Goal: Task Accomplishment & Management: Complete application form

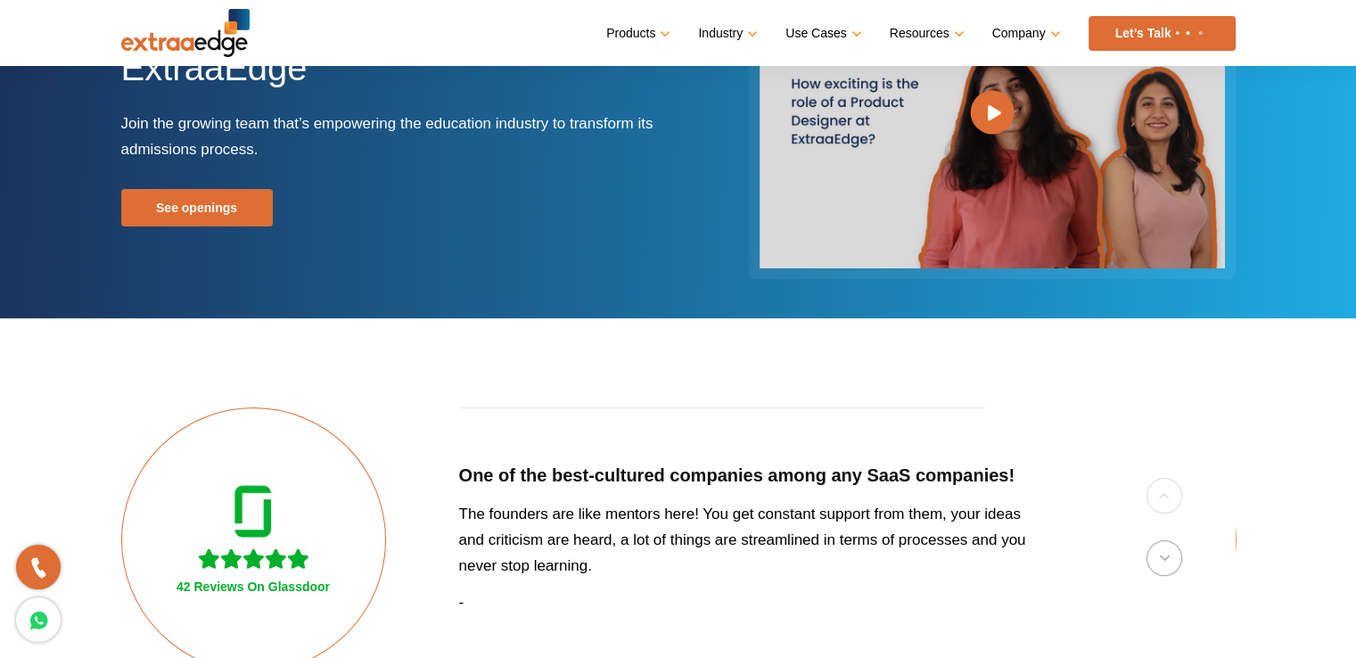
click at [195, 201] on link "See openings" at bounding box center [197, 207] width 152 height 37
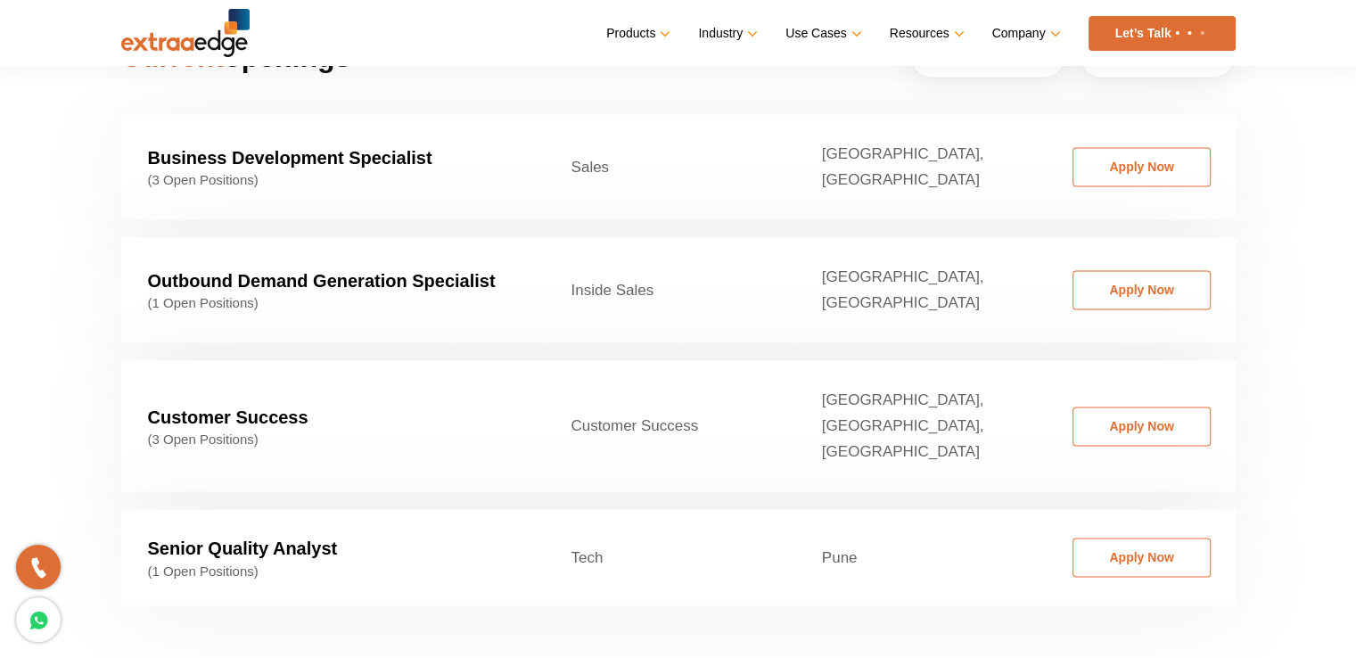
scroll to position [2818, 0]
click at [1114, 537] on link "Apply Now" at bounding box center [1141, 556] width 138 height 39
click at [1112, 406] on link "Apply Now" at bounding box center [1141, 425] width 138 height 39
click at [1120, 270] on link "Apply Now" at bounding box center [1141, 289] width 138 height 39
click at [1145, 147] on link "Apply Now" at bounding box center [1141, 166] width 138 height 39
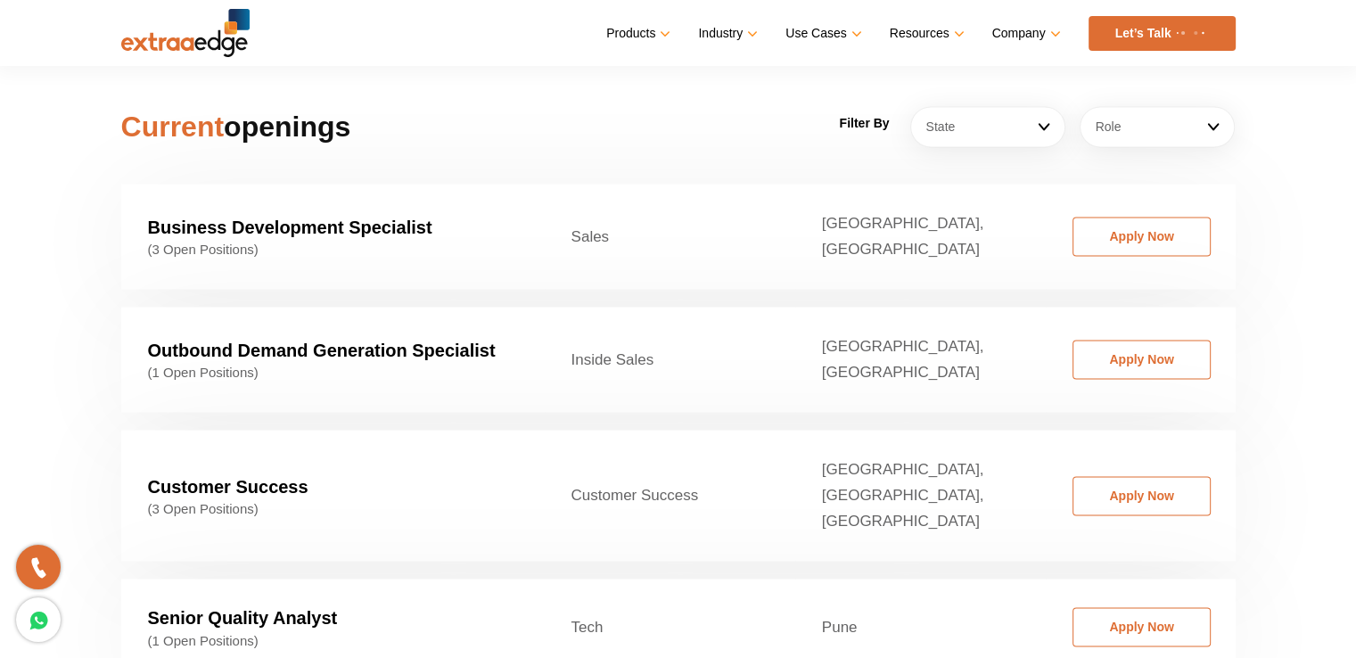
scroll to position [2745, 0]
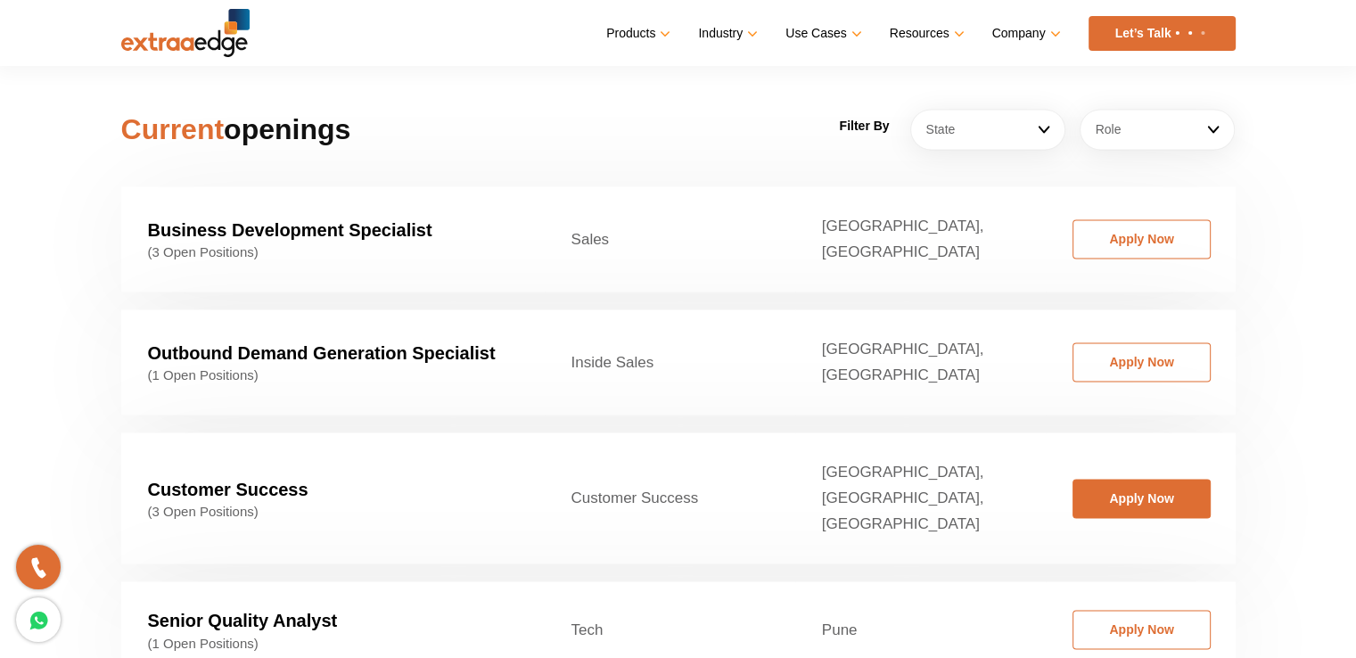
click at [1110, 479] on link "Apply Now" at bounding box center [1141, 498] width 138 height 39
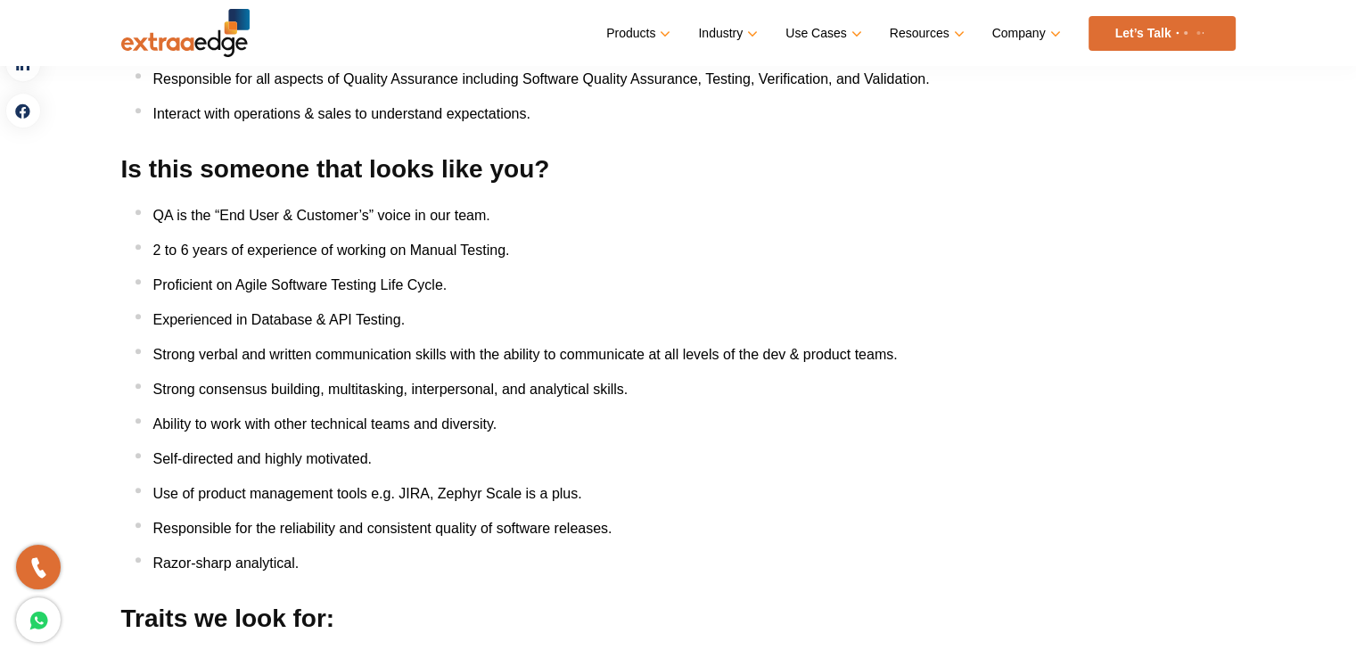
scroll to position [973, 0]
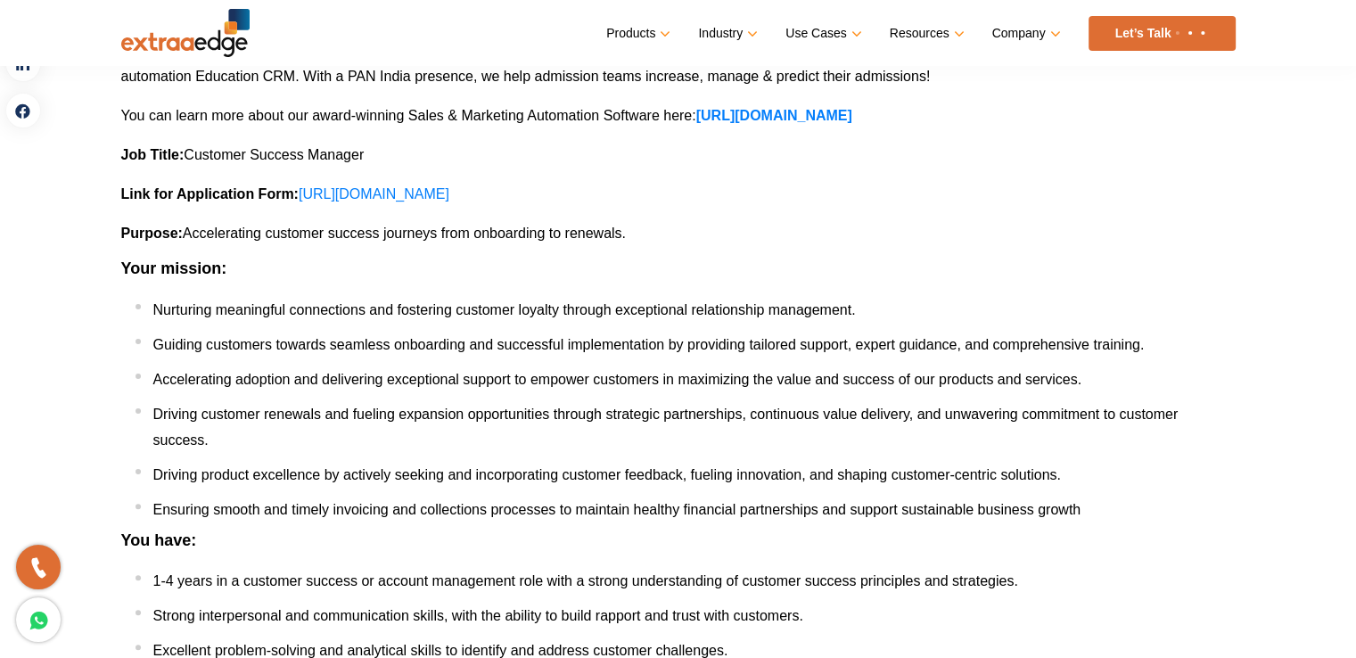
scroll to position [345, 0]
click at [449, 197] on link "https://docs.google.com/forms/d/e/1FAIpQLSeO5onSvQbGcYhgta57dgJ7jjDS3ZRyA_jFlmO…" at bounding box center [374, 194] width 151 height 15
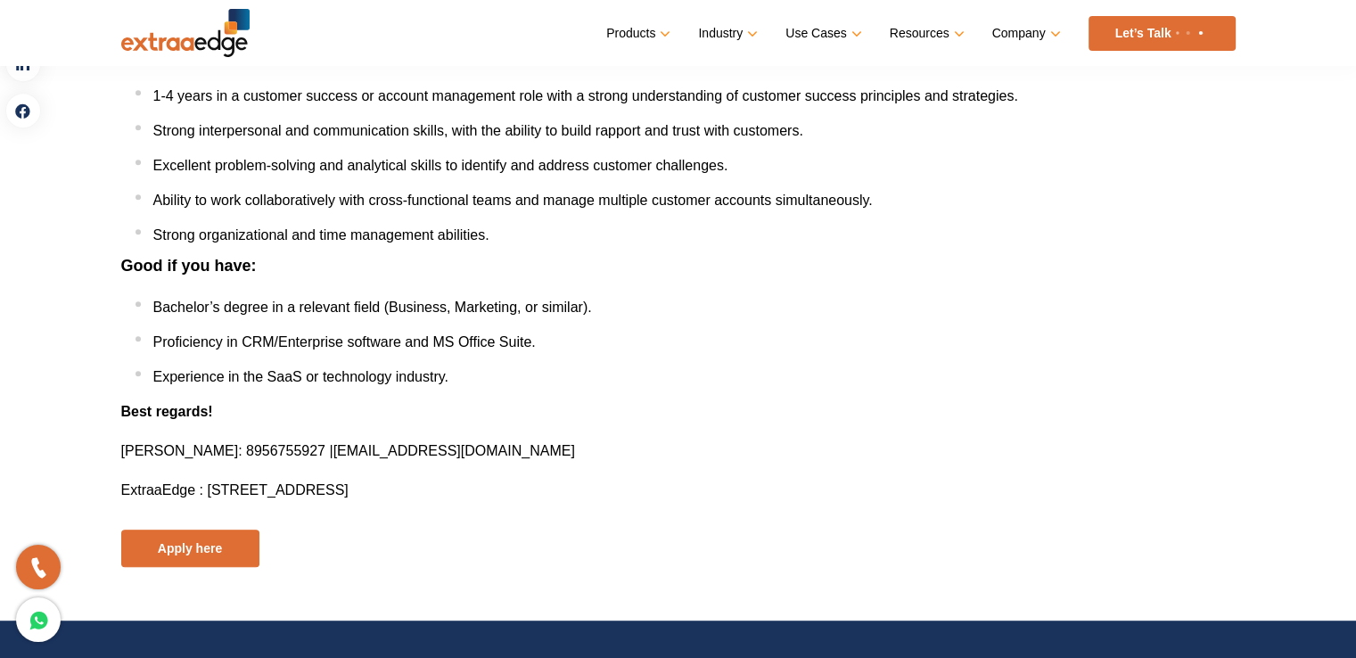
scroll to position [829, 0]
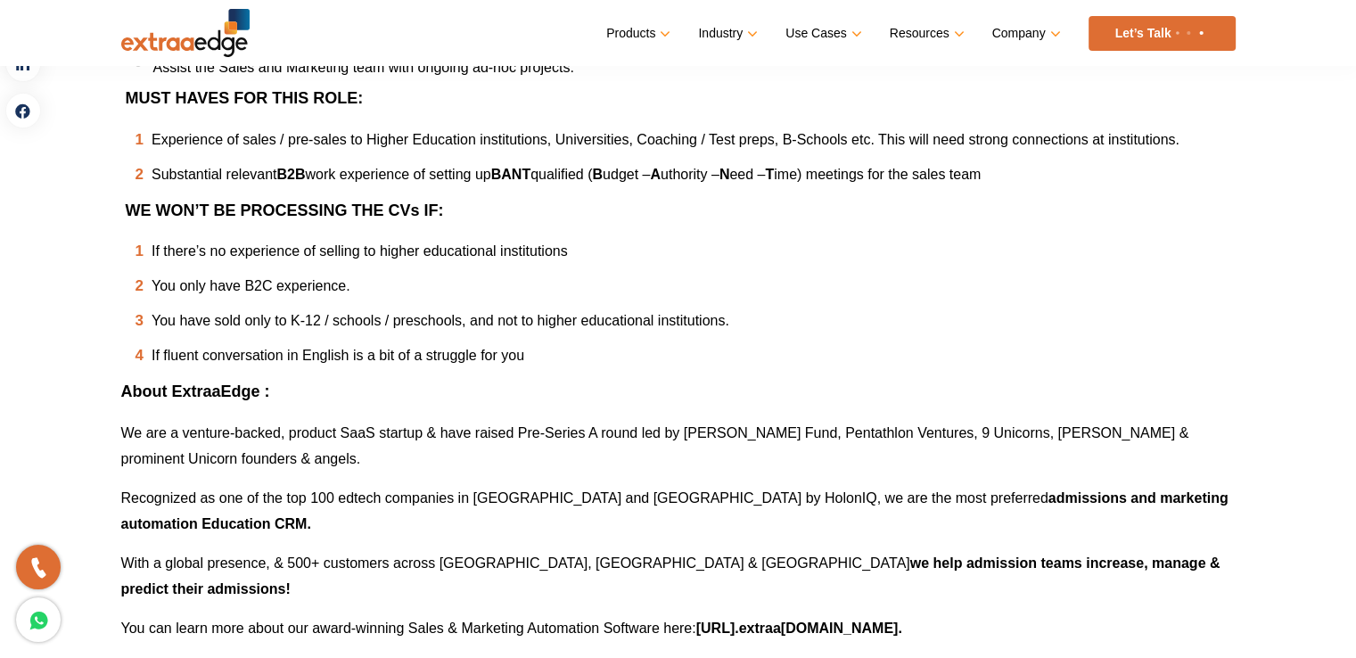
scroll to position [734, 0]
click at [916, 339] on ol "If there’s no experience of selling to higher educational institutions You only…" at bounding box center [685, 304] width 1100 height 130
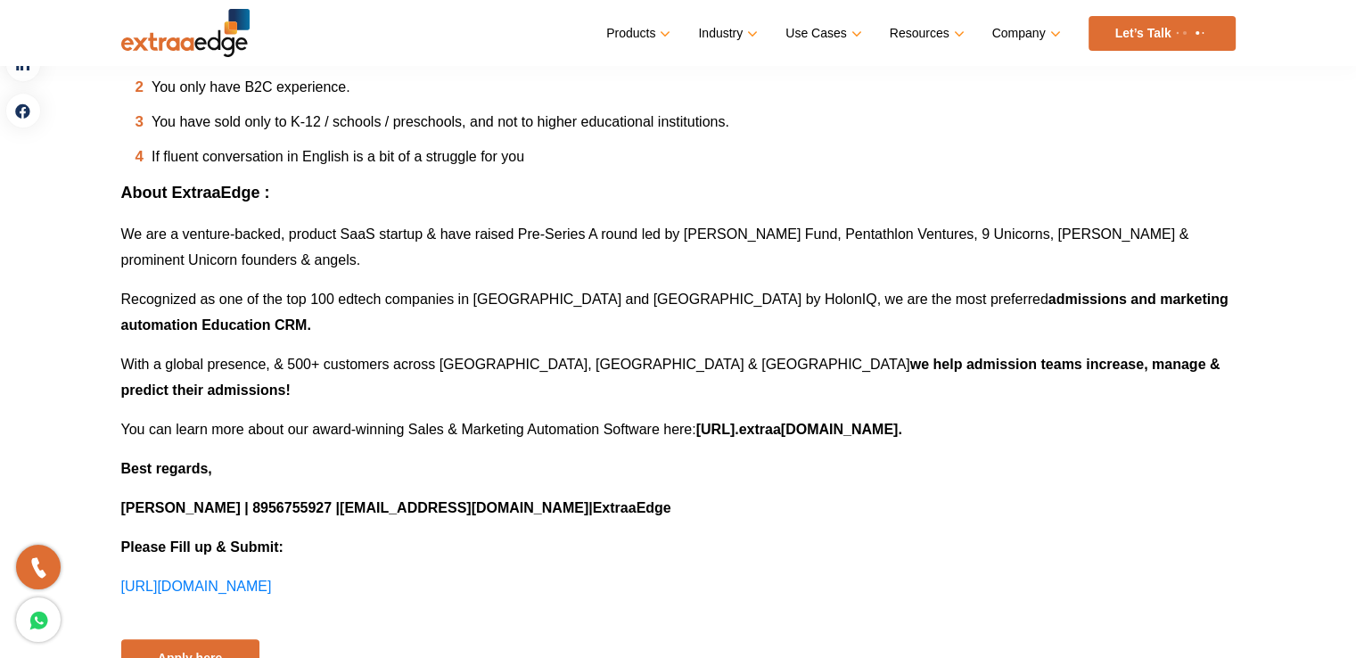
scroll to position [932, 0]
click at [272, 579] on span "[URL][DOMAIN_NAME]" at bounding box center [196, 586] width 151 height 15
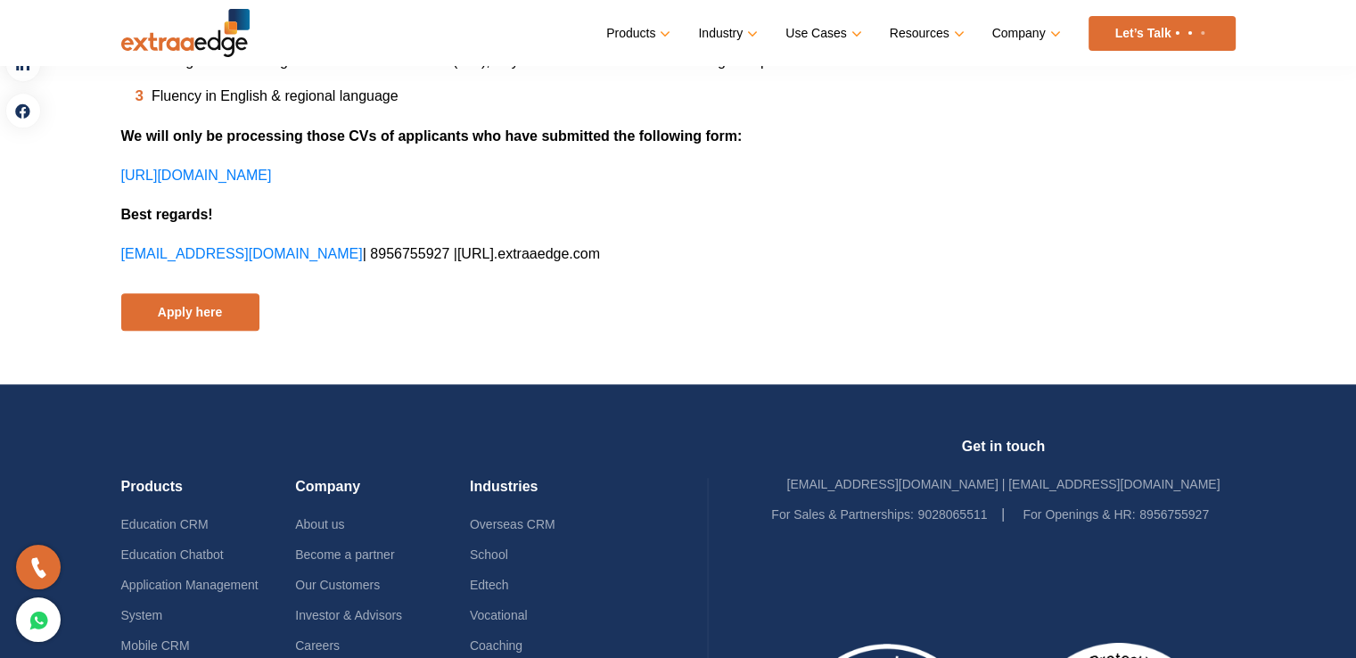
scroll to position [1186, 0]
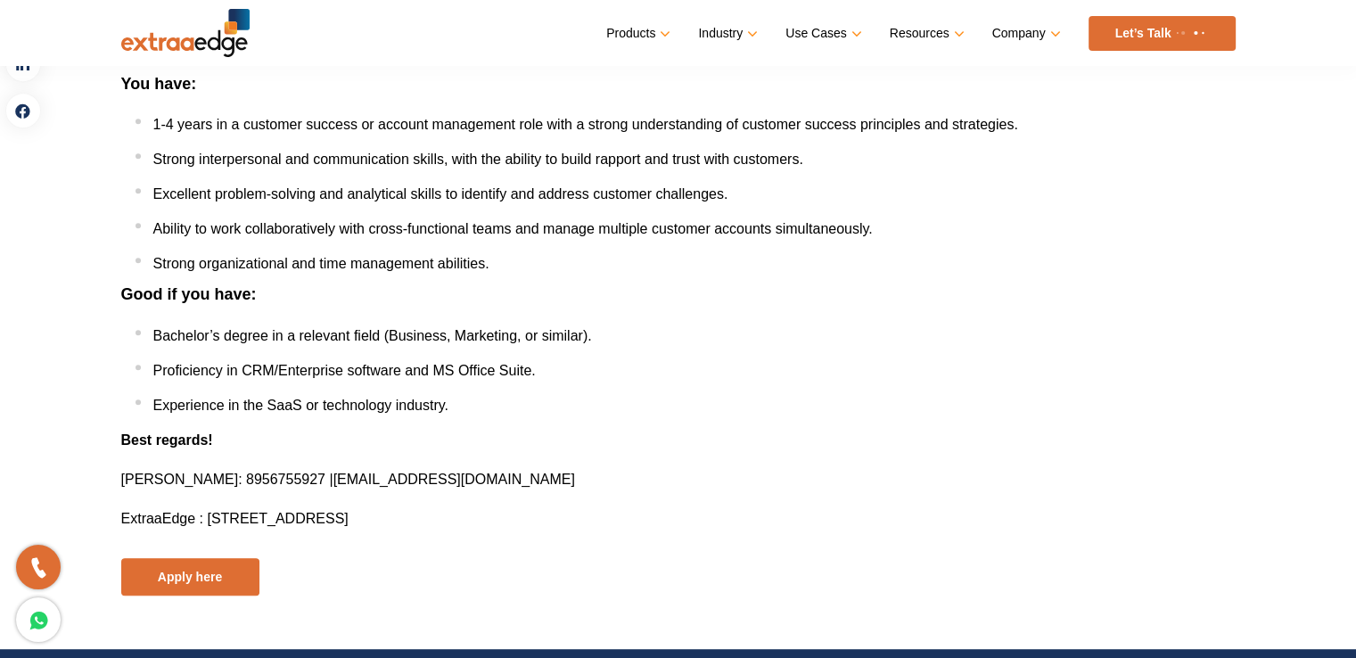
scroll to position [799, 0]
